Goal: Task Accomplishment & Management: Manage account settings

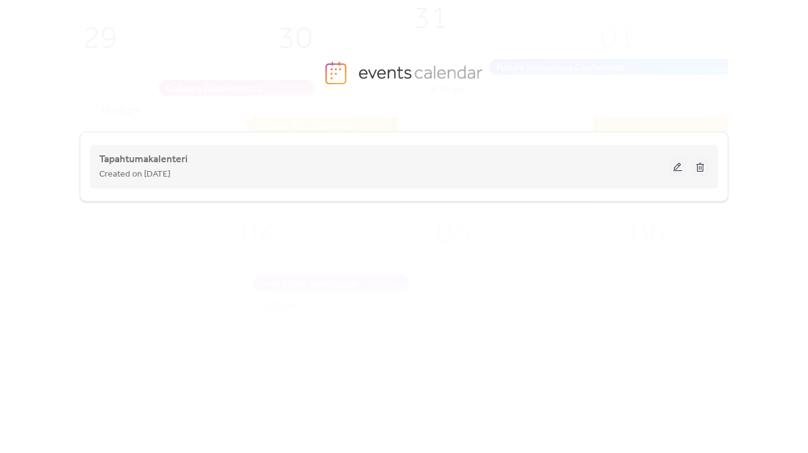
click at [675, 170] on button at bounding box center [677, 166] width 17 height 19
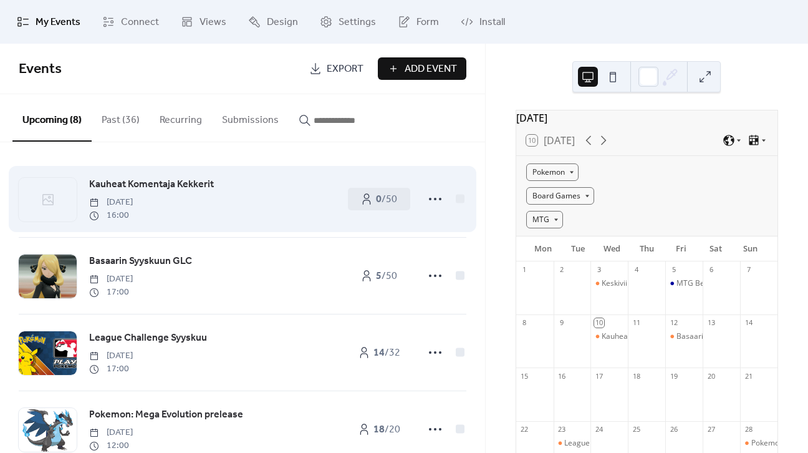
click at [195, 187] on span "Kauheat Komentaja Kekkerit" at bounding box center [151, 184] width 125 height 15
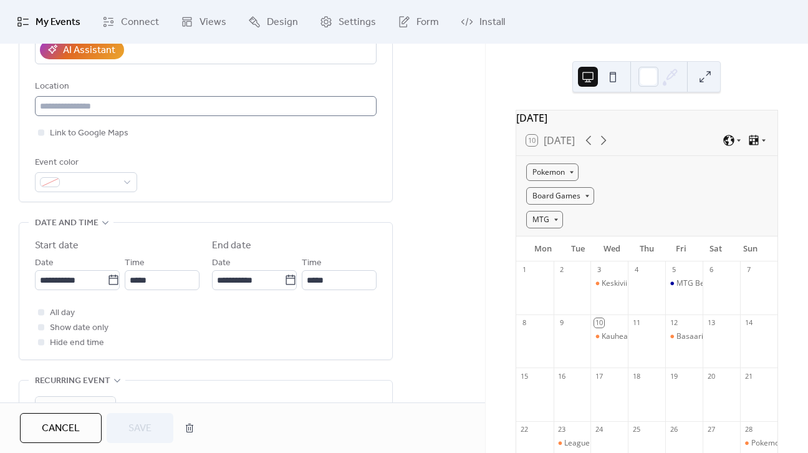
scroll to position [249, 0]
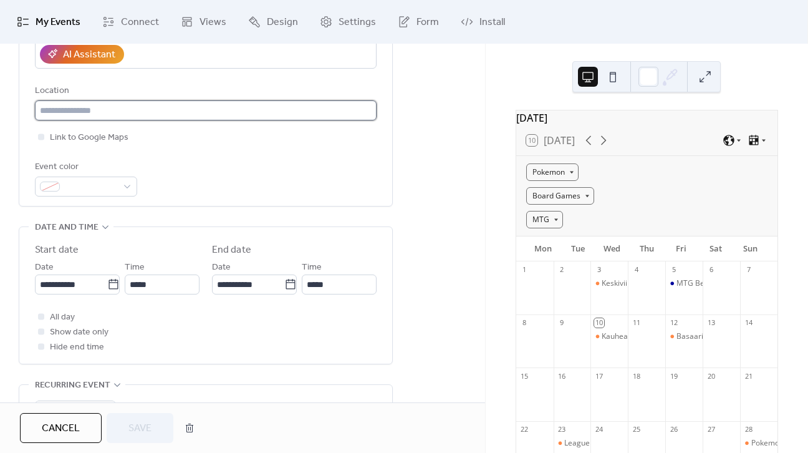
click at [142, 118] on input "text" at bounding box center [206, 110] width 342 height 20
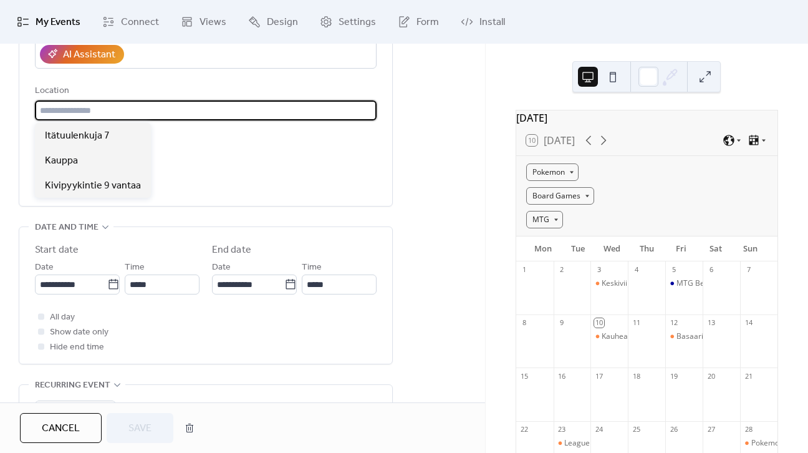
click at [433, 240] on div "**********" at bounding box center [242, 265] width 485 height 804
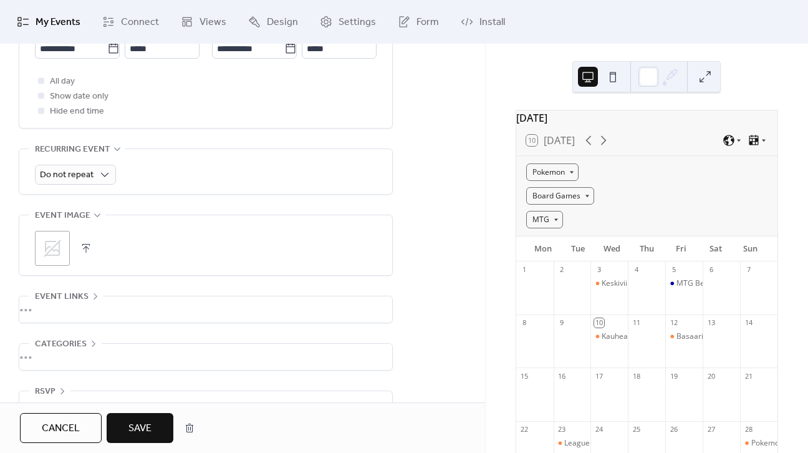
scroll to position [514, 0]
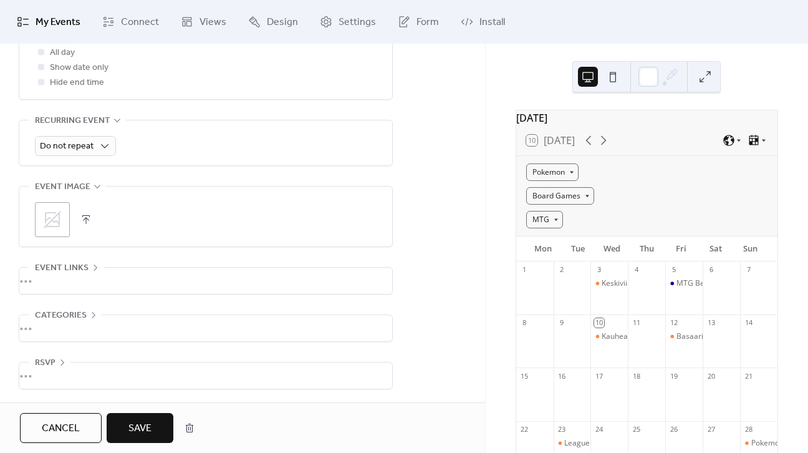
click at [53, 359] on span "RSVP" at bounding box center [45, 363] width 21 height 15
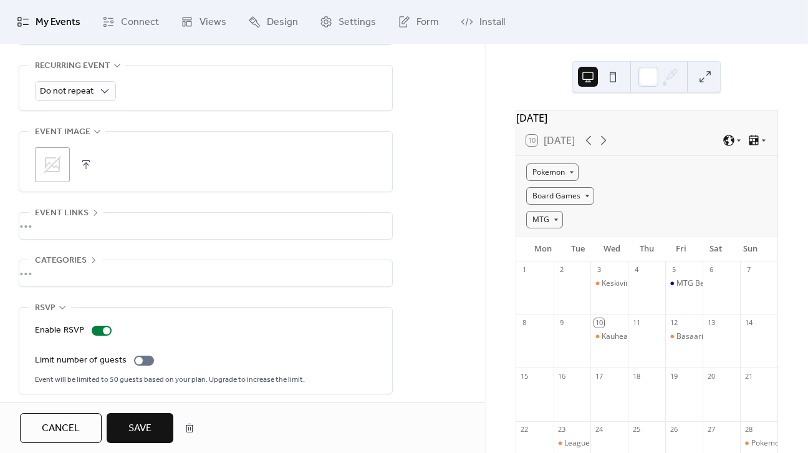
scroll to position [574, 0]
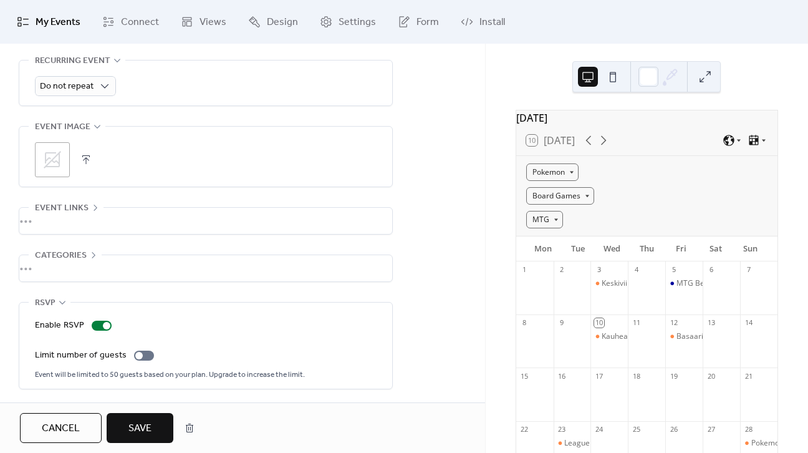
click at [71, 434] on span "Cancel" at bounding box center [61, 428] width 38 height 15
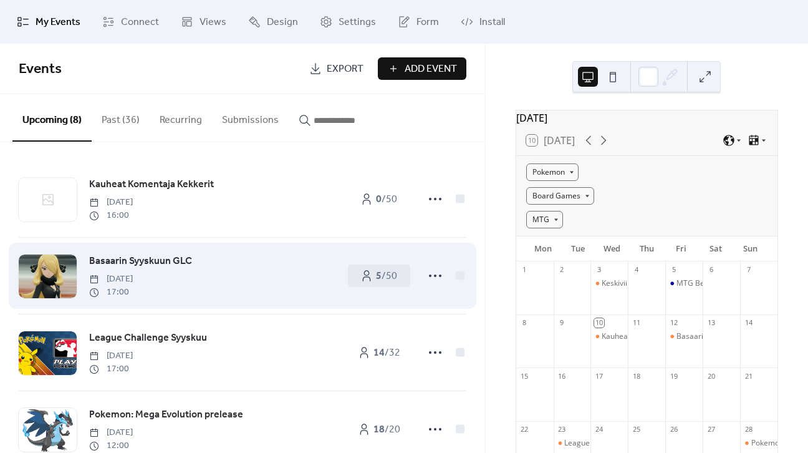
click at [166, 259] on span "Basaarin Syyskuun GLC" at bounding box center [140, 261] width 103 height 15
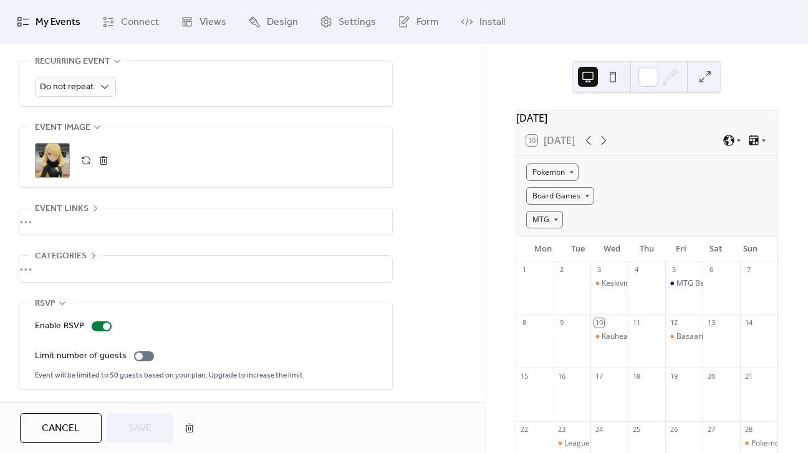
scroll to position [574, 0]
click at [76, 429] on span "Cancel" at bounding box center [61, 428] width 38 height 15
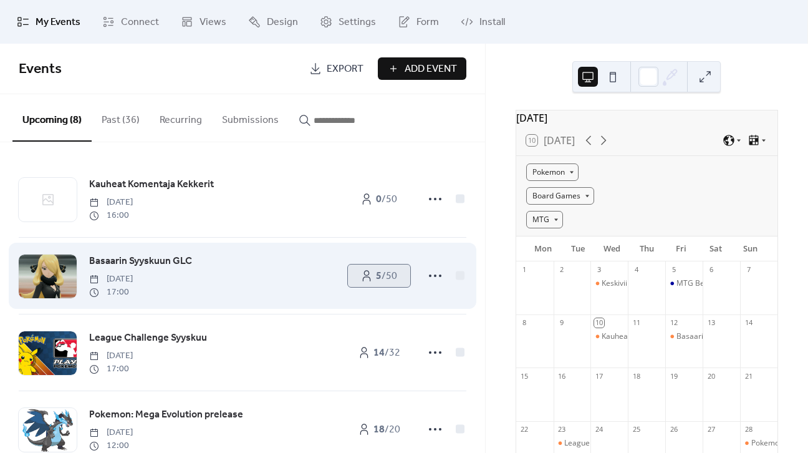
click at [403, 278] on link "5 / 50" at bounding box center [379, 275] width 62 height 22
